Goal: Task Accomplishment & Management: Manage account settings

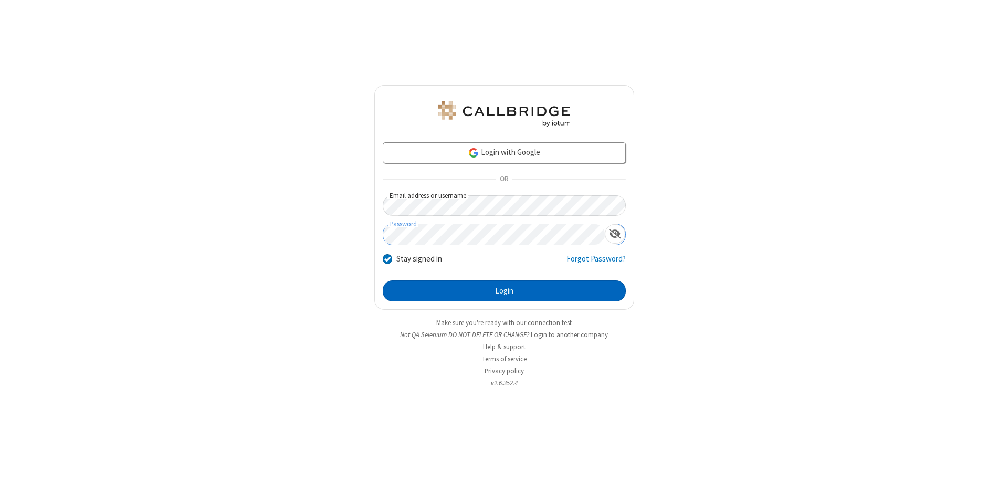
click at [504, 291] on button "Login" at bounding box center [504, 290] width 243 height 21
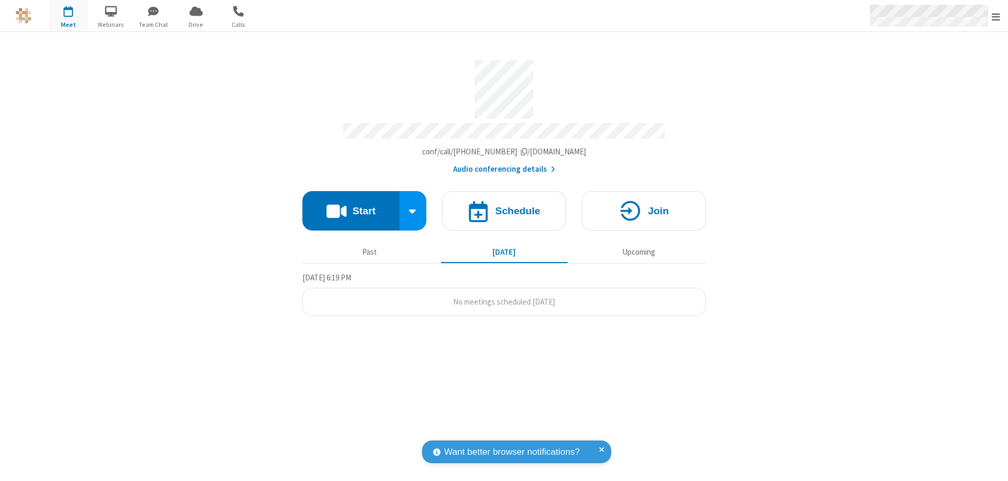
click at [996, 16] on span "Open menu" at bounding box center [996, 17] width 8 height 11
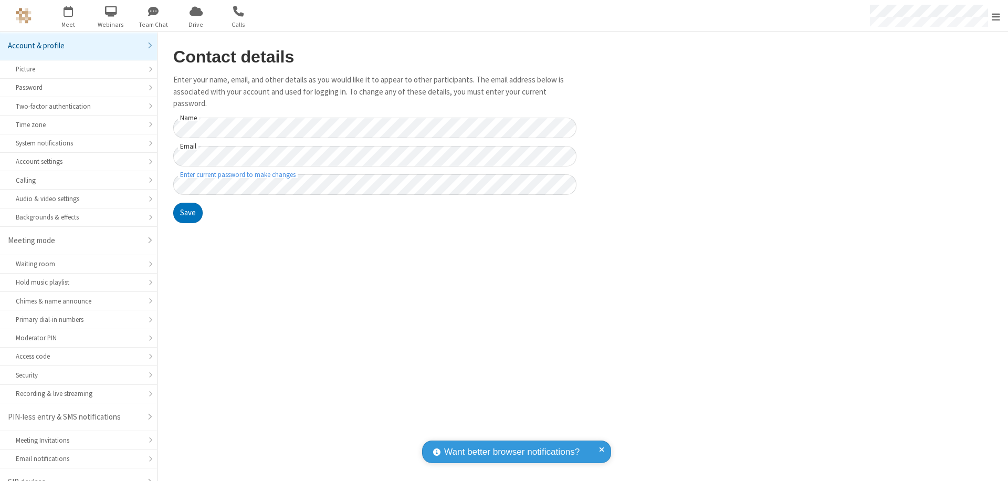
scroll to position [15, 0]
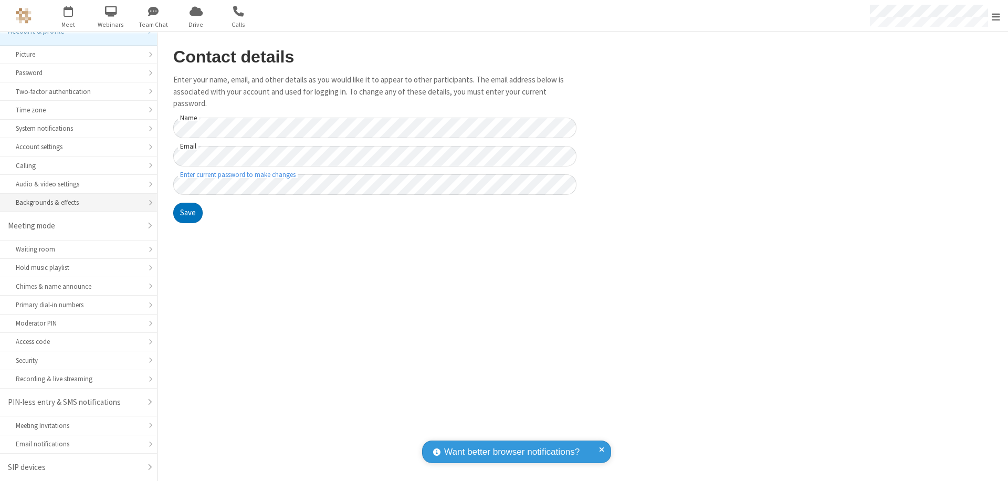
click at [75, 203] on div "Backgrounds & effects" at bounding box center [79, 202] width 126 height 10
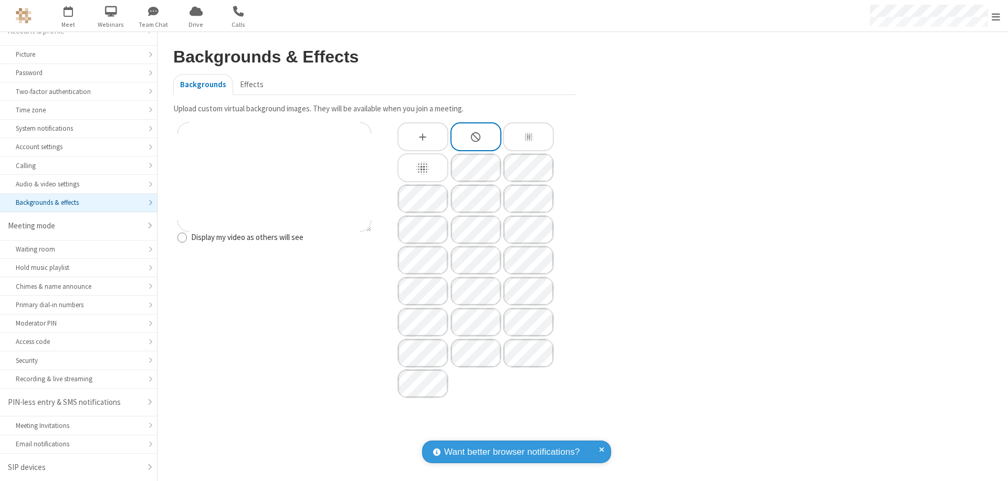
type input "C:\fakepath\virtual_background_test.jpg"
